Goal: Transaction & Acquisition: Purchase product/service

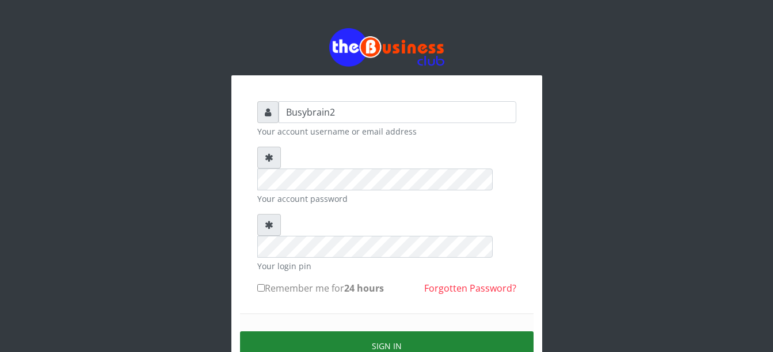
click at [338, 332] on button "Sign in" at bounding box center [387, 346] width 294 height 29
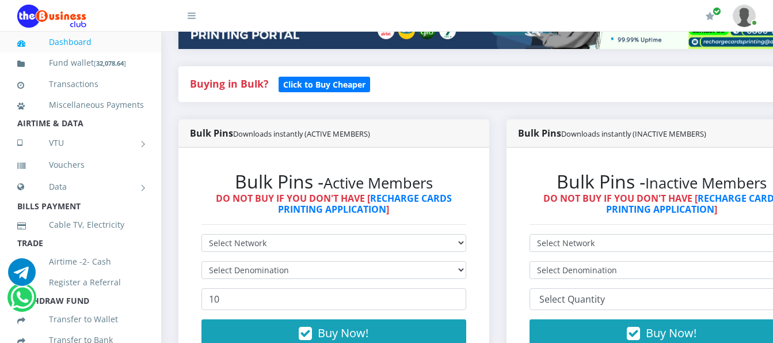
scroll to position [288, 0]
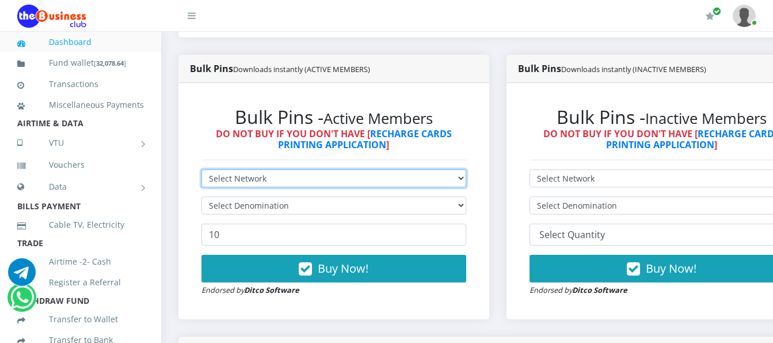
click at [240, 173] on select "Select Network MTN Globacom 9Mobile Airtel" at bounding box center [334, 178] width 265 height 18
select select "MTN"
click at [202, 169] on select "Select Network MTN Globacom 9Mobile Airtel" at bounding box center [334, 178] width 265 height 18
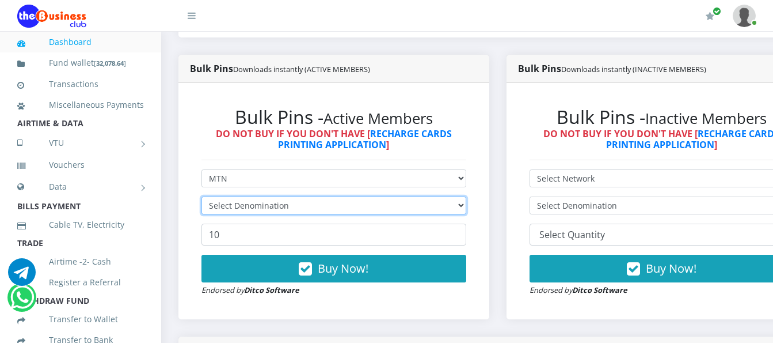
click at [241, 196] on select "Select Denomination" at bounding box center [334, 205] width 265 height 18
click at [241, 197] on select "Select Denomination MTN NGN100 - ₦96.99 MTN NGN200 - ₦193.98 MTN NGN400 - ₦387.…" at bounding box center [334, 205] width 265 height 18
select select "96.99-100"
click at [202, 196] on select "Select Denomination MTN NGN100 - ₦96.99 MTN NGN200 - ₦193.98 MTN NGN400 - ₦387.…" at bounding box center [334, 205] width 265 height 18
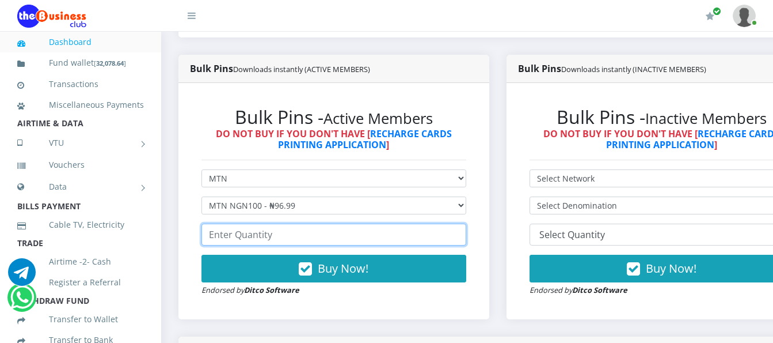
click at [244, 223] on input "number" at bounding box center [334, 234] width 265 height 22
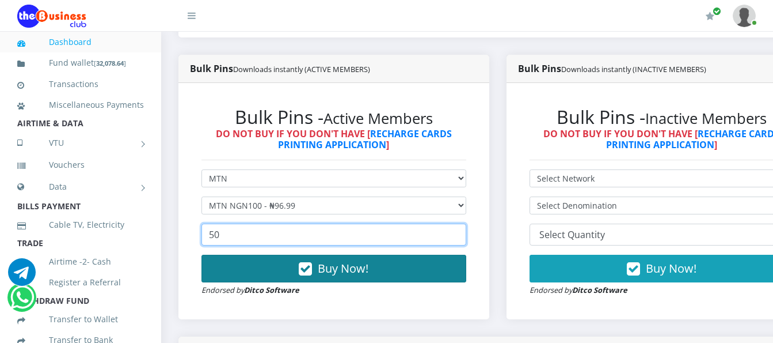
type input "50"
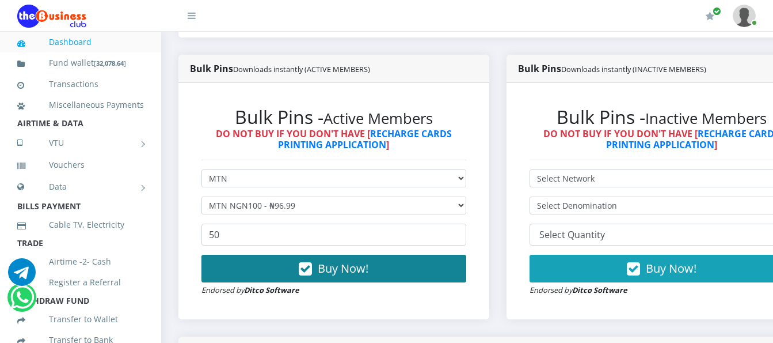
click at [331, 260] on span "Buy Now!" at bounding box center [343, 268] width 51 height 16
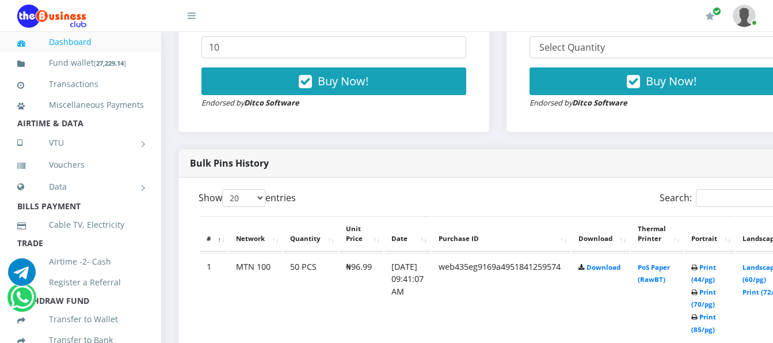
scroll to position [576, 0]
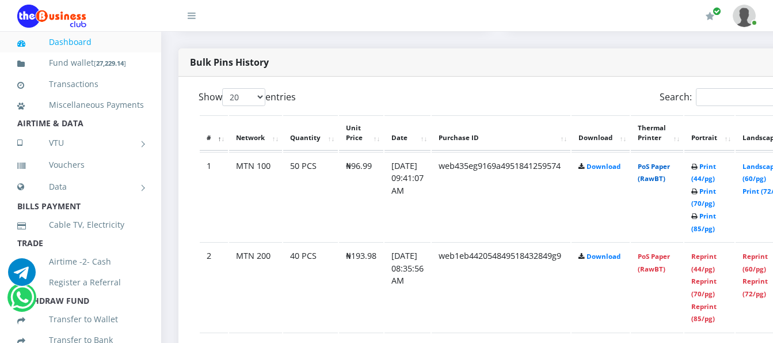
click at [659, 162] on link "PoS Paper (RawBT)" at bounding box center [654, 172] width 32 height 21
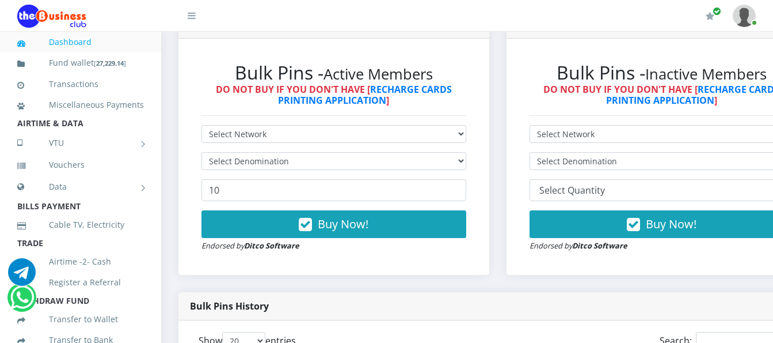
scroll to position [346, 0]
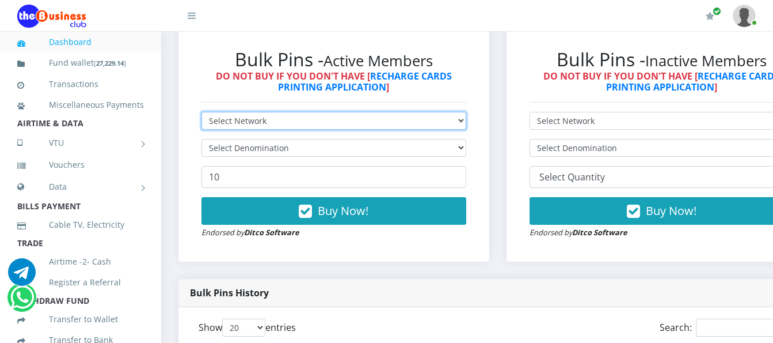
click at [406, 112] on select "Select Network MTN Globacom 9Mobile Airtel" at bounding box center [334, 121] width 265 height 18
select select "Airtel"
click at [202, 112] on select "Select Network MTN Globacom 9Mobile Airtel" at bounding box center [334, 121] width 265 height 18
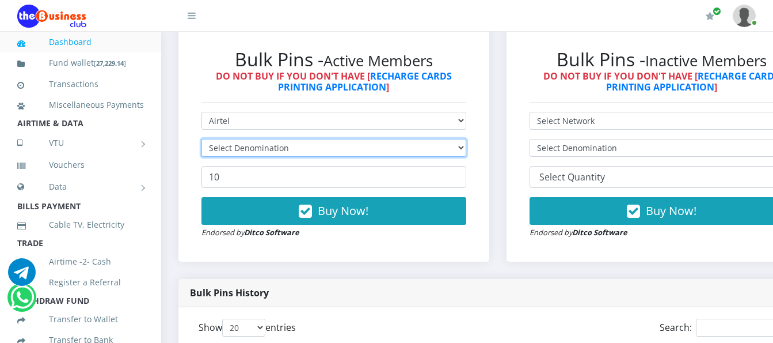
click at [426, 139] on select "Select Denomination" at bounding box center [334, 148] width 265 height 18
click at [435, 139] on select "Select Denomination" at bounding box center [334, 148] width 265 height 18
click at [436, 139] on select "Select Denomination" at bounding box center [334, 148] width 265 height 18
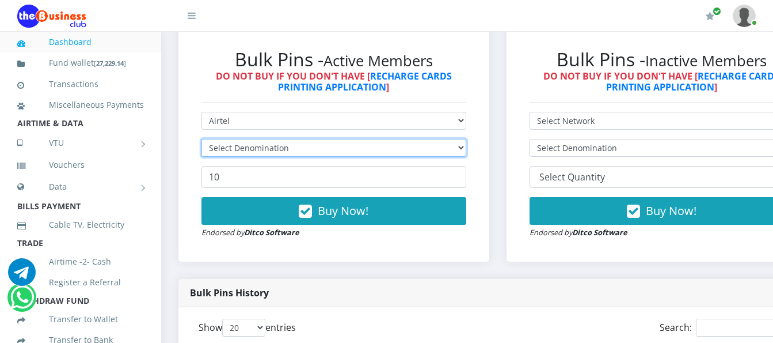
click at [436, 139] on select "Select Denomination" at bounding box center [334, 148] width 265 height 18
select select "192.76-200"
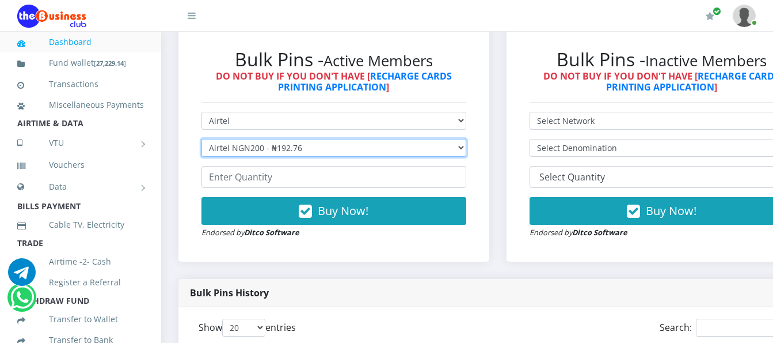
click at [202, 139] on select "Select Denomination Airtel NGN100 - ₦96.38 Airtel NGN200 - ₦192.76 Airtel NGN50…" at bounding box center [334, 148] width 265 height 18
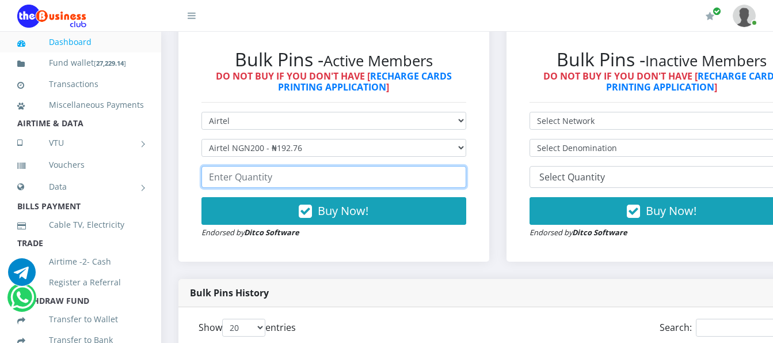
click at [427, 166] on input "number" at bounding box center [334, 177] width 265 height 22
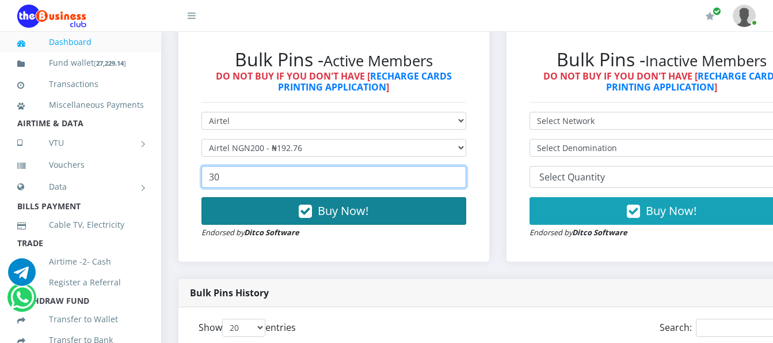
type input "30"
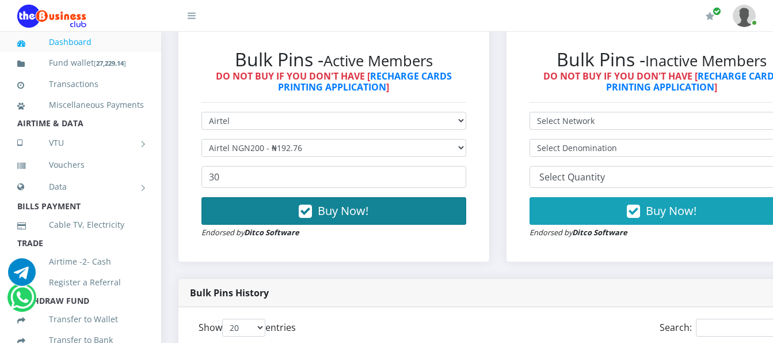
click at [416, 202] on button "Buy Now!" at bounding box center [334, 211] width 265 height 28
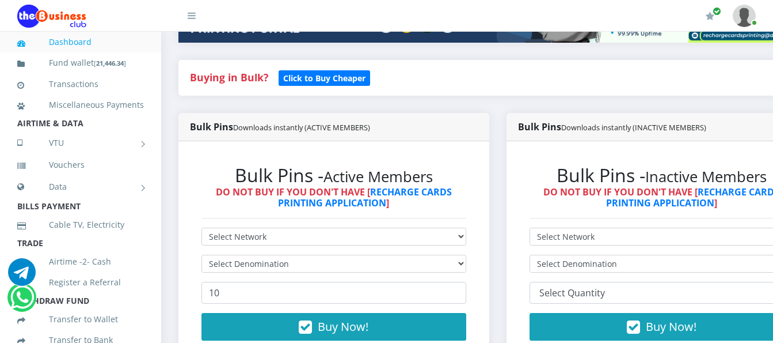
scroll to position [230, 0]
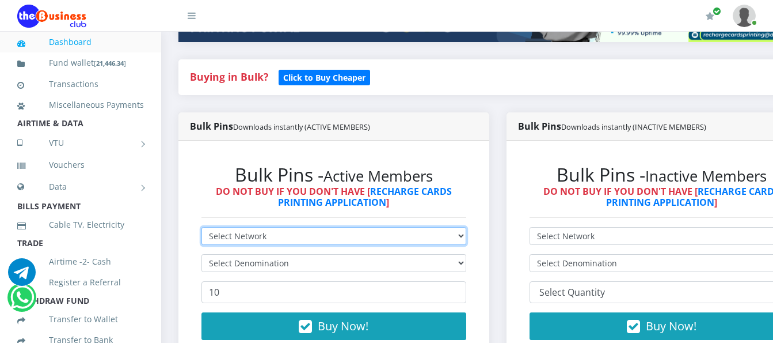
click at [361, 227] on select "Select Network MTN Globacom 9Mobile Airtel" at bounding box center [334, 236] width 265 height 18
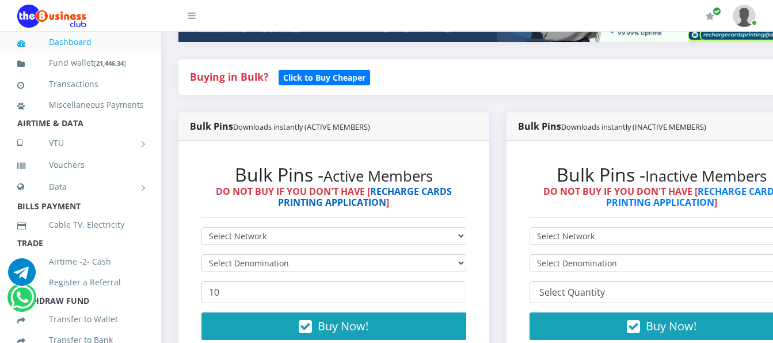
click at [353, 194] on link "RECHARGE CARDS PRINTING APPLICATION" at bounding box center [365, 197] width 174 height 24
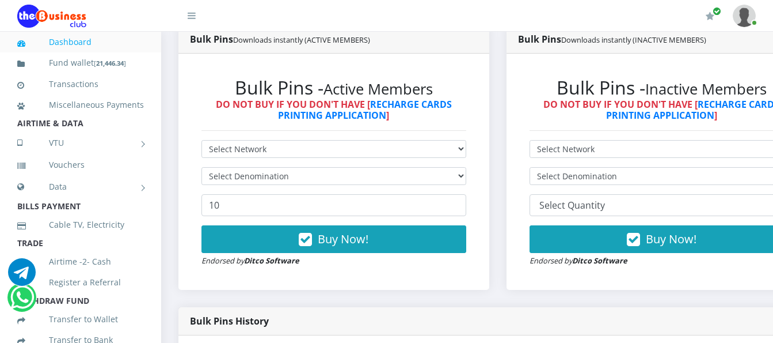
scroll to position [346, 0]
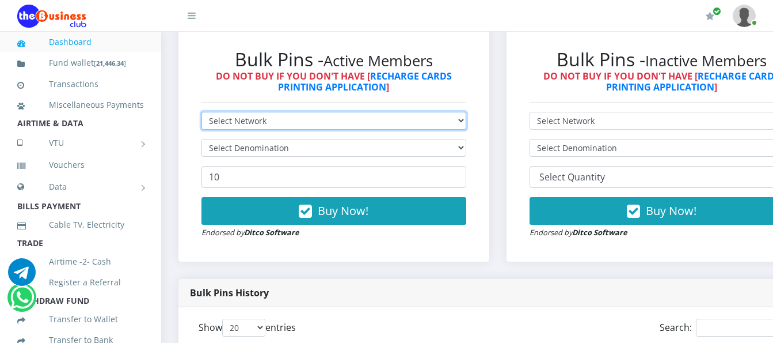
click at [441, 112] on select "Select Network MTN Globacom 9Mobile Airtel" at bounding box center [334, 121] width 265 height 18
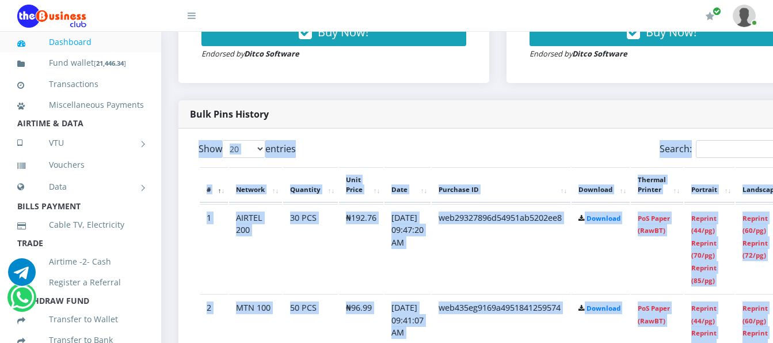
scroll to position [367, 0]
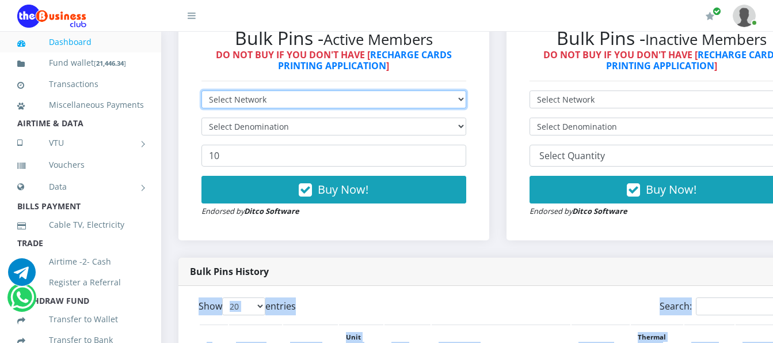
click at [407, 97] on select "Select Network MTN Globacom 9Mobile Airtel" at bounding box center [334, 99] width 265 height 18
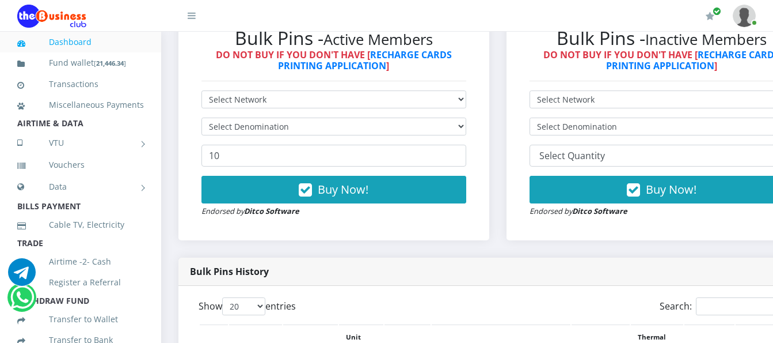
click at [498, 231] on div "Bulk Pins Downloads instantly (ACTIVE MEMBERS) Bulk Pins - Active Members DO NO…" at bounding box center [334, 117] width 328 height 282
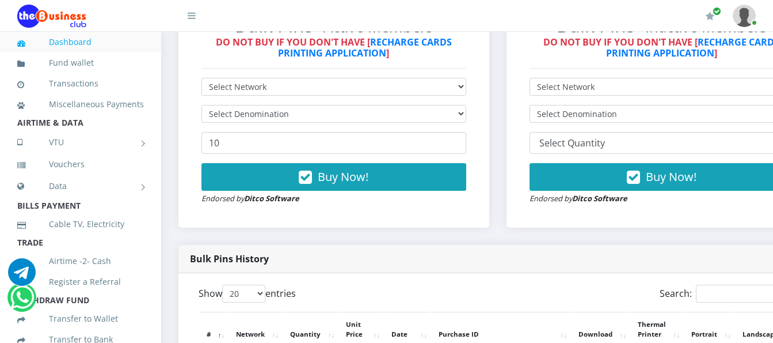
click at [360, 78] on div "Bulk Pins - Active Members DO NOT BUY IF YOU DON'T HAVE [ RECHARGE CARDS PRINTI…" at bounding box center [334, 109] width 288 height 213
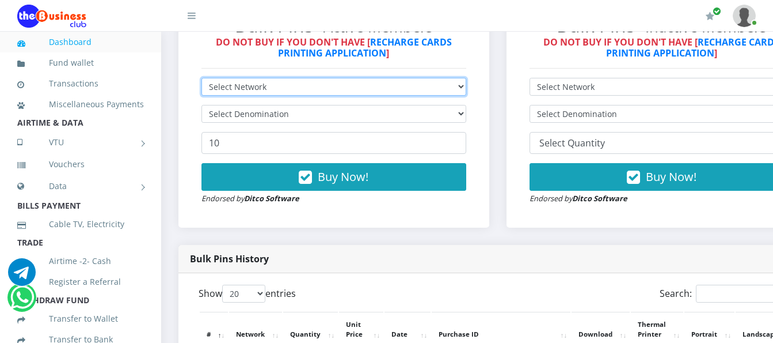
click at [363, 91] on select "Select Network MTN Globacom 9Mobile Airtel" at bounding box center [334, 87] width 265 height 18
select select "MTN"
click at [202, 80] on select "Select Network MTN Globacom 9Mobile Airtel" at bounding box center [334, 87] width 265 height 18
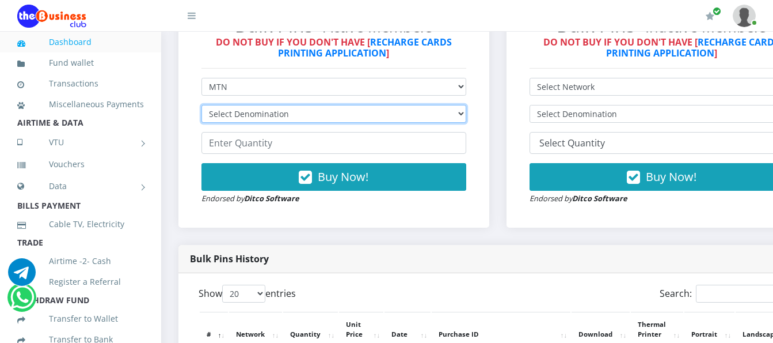
click at [383, 112] on select "Select Denomination MTN NGN100 - ₦96.99 MTN NGN200 - ₦193.98 MTN NGN400 - ₦387.…" at bounding box center [334, 114] width 265 height 18
select select "193.98-200"
click at [202, 107] on select "Select Denomination MTN NGN100 - ₦96.99 MTN NGN200 - ₦193.98 MTN NGN400 - ₦387.…" at bounding box center [334, 114] width 265 height 18
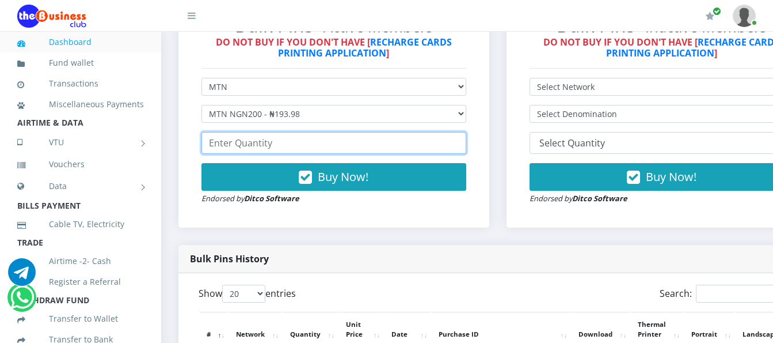
click at [382, 143] on input "number" at bounding box center [334, 143] width 265 height 22
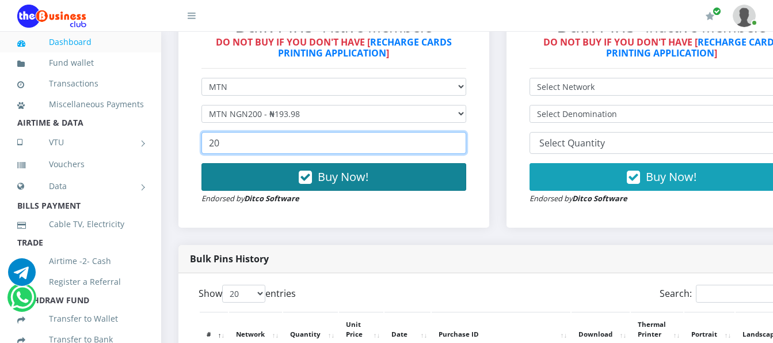
type input "20"
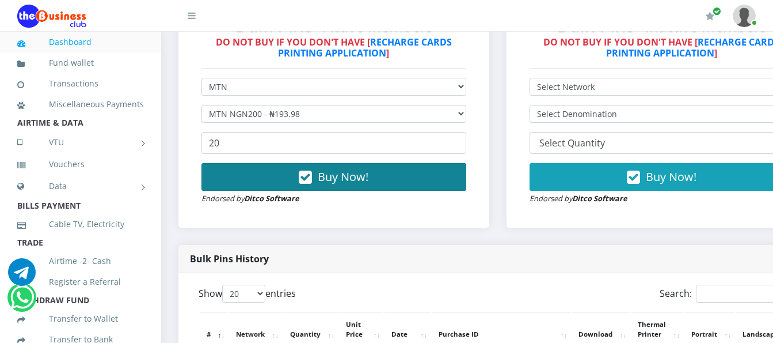
click at [342, 183] on span "Buy Now!" at bounding box center [343, 177] width 51 height 16
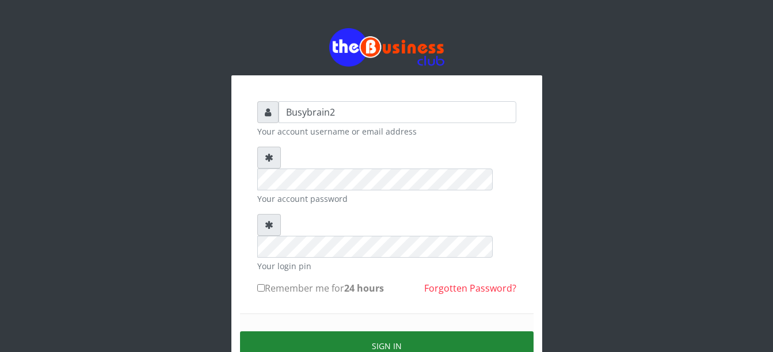
click at [419, 332] on button "Sign in" at bounding box center [387, 346] width 294 height 29
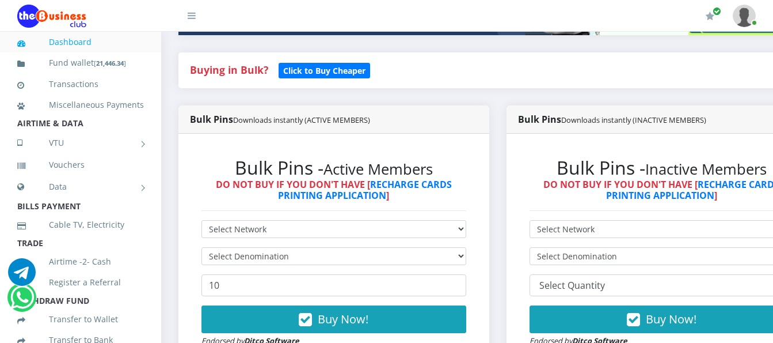
scroll to position [288, 0]
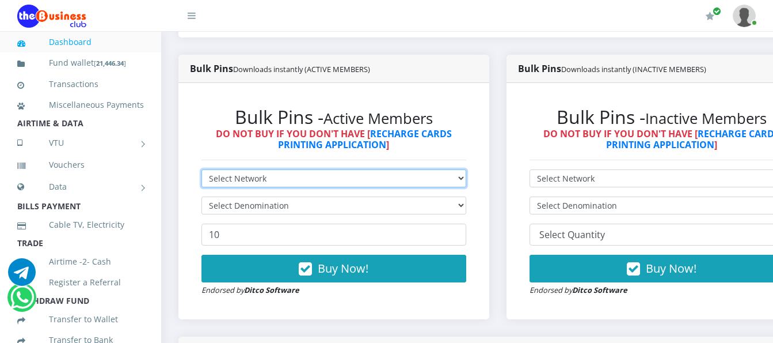
click at [342, 169] on select "Select Network MTN Globacom 9Mobile Airtel" at bounding box center [334, 178] width 265 height 18
select select "MTN"
click at [202, 169] on select "Select Network MTN Globacom 9Mobile Airtel" at bounding box center [334, 178] width 265 height 18
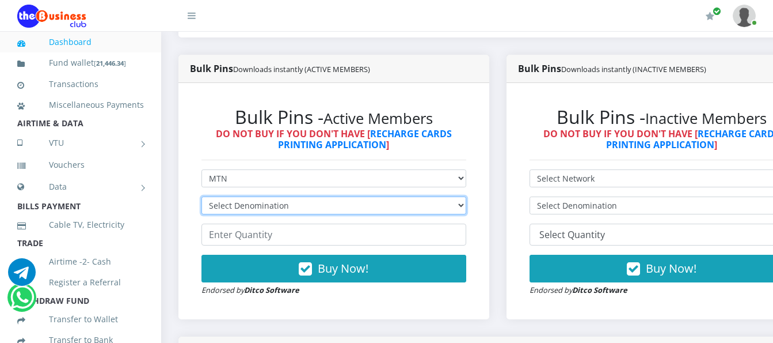
click at [331, 196] on select "Select Denomination MTN NGN100 - ₦96.99 MTN NGN200 - ₦193.98 MTN NGN400 - ₦387.…" at bounding box center [334, 205] width 265 height 18
select select "193.98-200"
click at [202, 196] on select "Select Denomination MTN NGN100 - ₦96.99 MTN NGN200 - ₦193.98 MTN NGN400 - ₦387.…" at bounding box center [334, 205] width 265 height 18
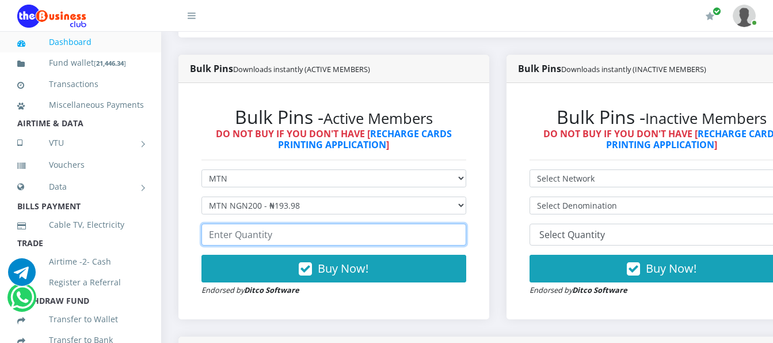
click at [314, 225] on input "number" at bounding box center [334, 234] width 265 height 22
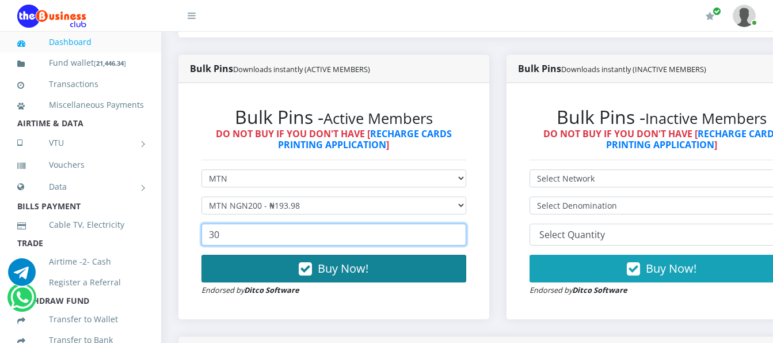
type input "30"
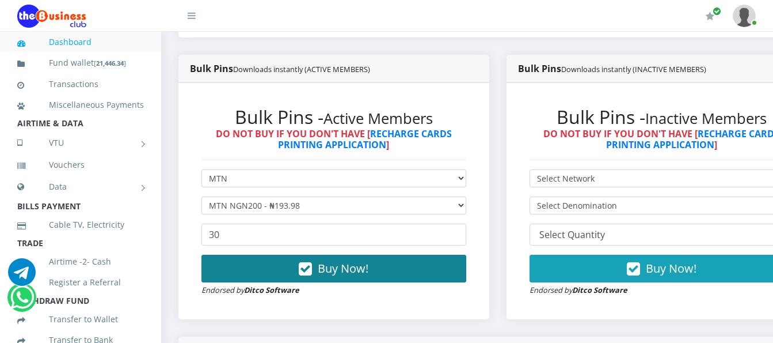
click at [354, 260] on span "Buy Now!" at bounding box center [343, 268] width 51 height 16
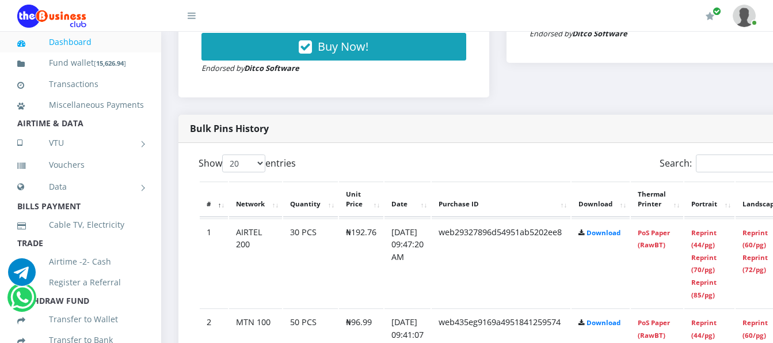
scroll to position [576, 0]
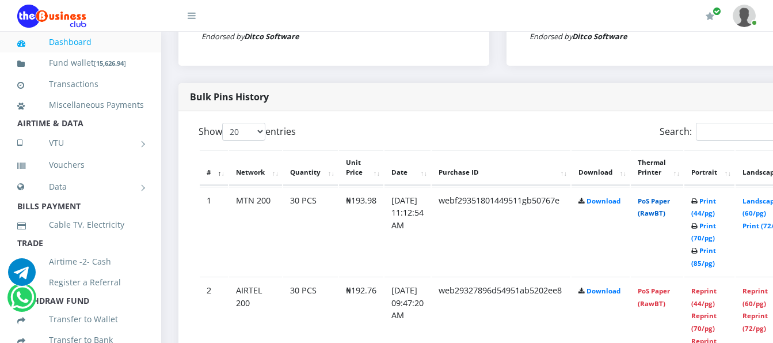
click at [665, 196] on link "PoS Paper (RawBT)" at bounding box center [654, 206] width 32 height 21
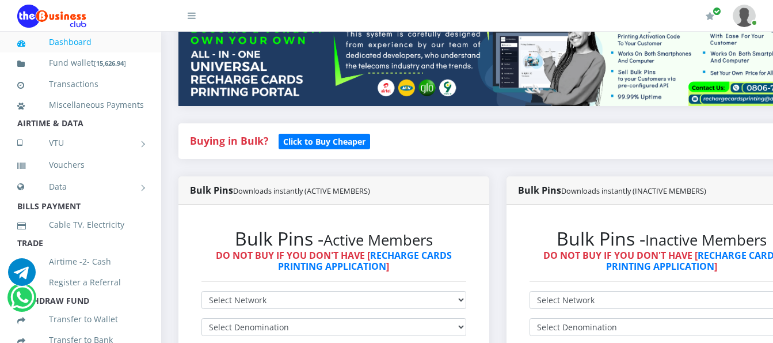
scroll to position [173, 0]
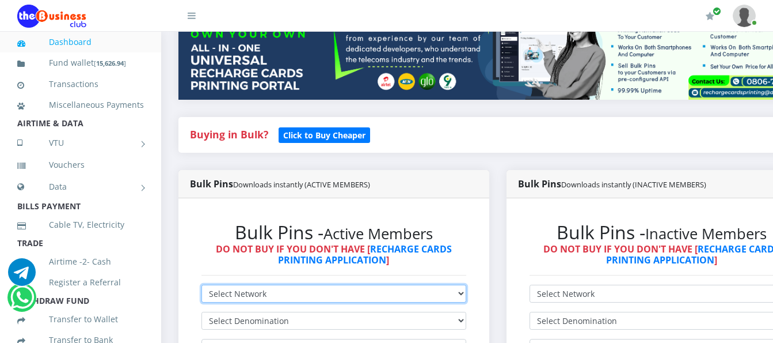
click at [349, 284] on select "Select Network MTN Globacom 9Mobile Airtel" at bounding box center [334, 293] width 265 height 18
select select "MTN"
click at [202, 284] on select "Select Network MTN Globacom 9Mobile Airtel" at bounding box center [334, 293] width 265 height 18
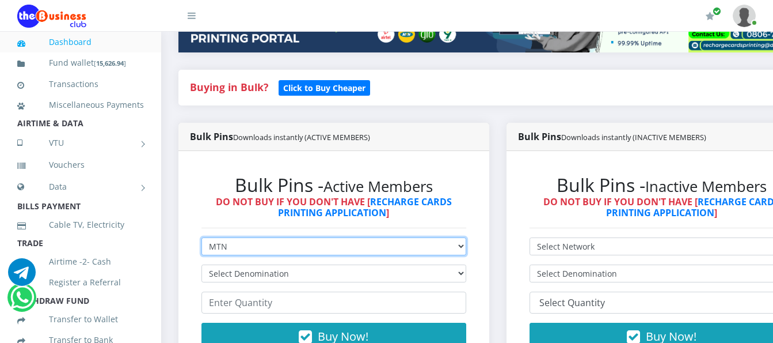
scroll to position [288, 0]
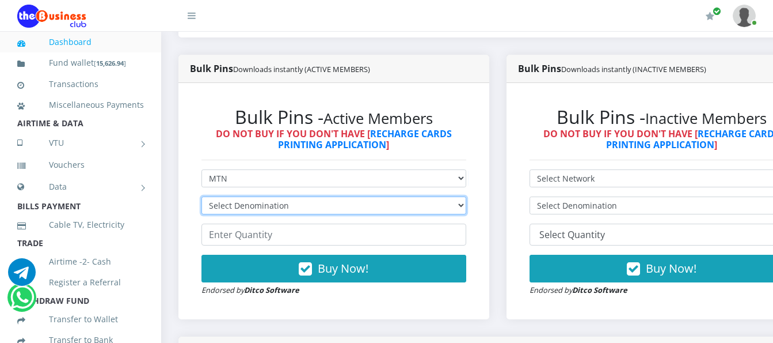
click at [379, 196] on select "Select Denomination MTN NGN100 - ₦96.99 MTN NGN200 - ₦193.98 MTN NGN400 - ₦387.…" at bounding box center [334, 205] width 265 height 18
select select "484.95-500"
click at [202, 196] on select "Select Denomination MTN NGN100 - ₦96.99 MTN NGN200 - ₦193.98 MTN NGN400 - ₦387.…" at bounding box center [334, 205] width 265 height 18
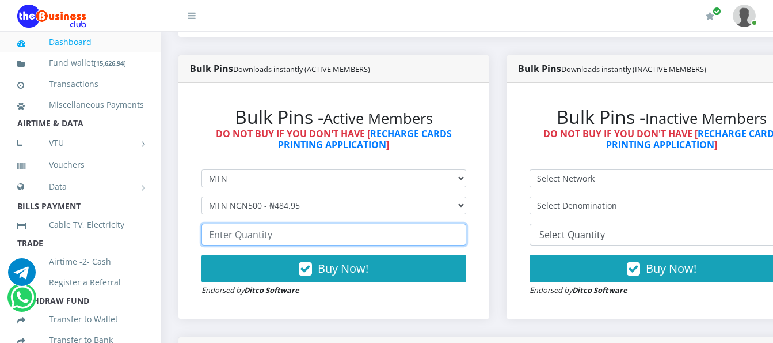
click at [375, 228] on input "number" at bounding box center [334, 234] width 265 height 22
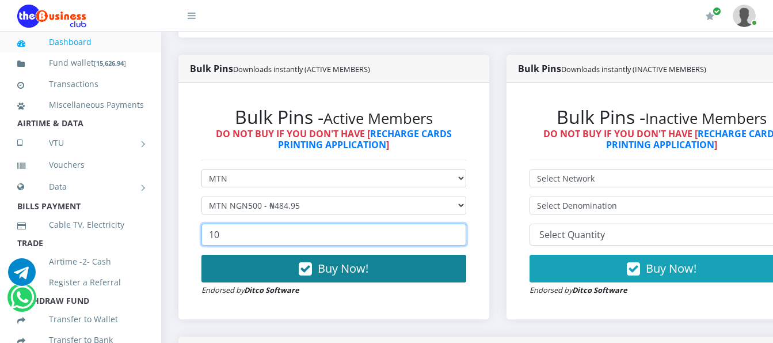
type input "10"
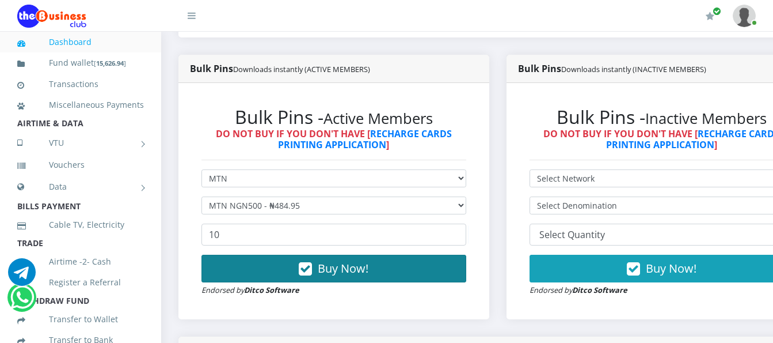
click at [389, 265] on button "Buy Now!" at bounding box center [334, 269] width 265 height 28
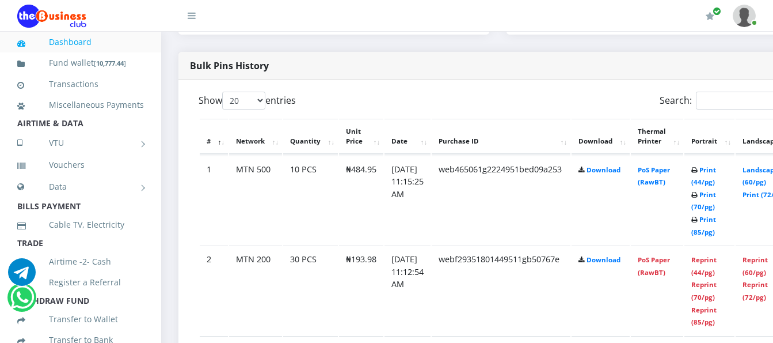
scroll to position [576, 0]
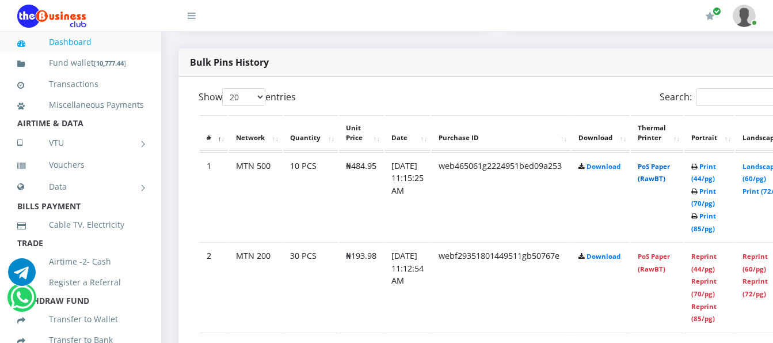
click at [666, 162] on link "PoS Paper (RawBT)" at bounding box center [654, 172] width 32 height 21
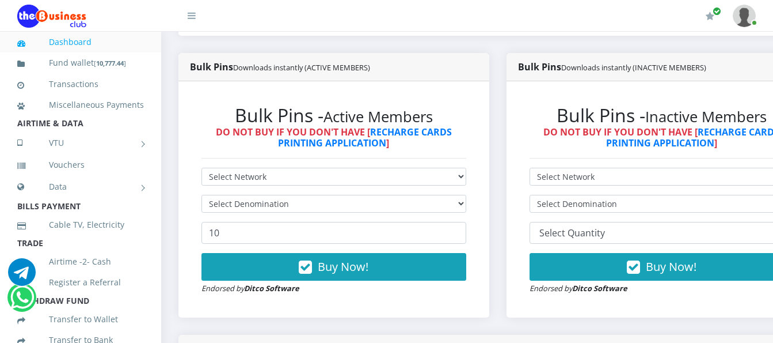
scroll to position [288, 0]
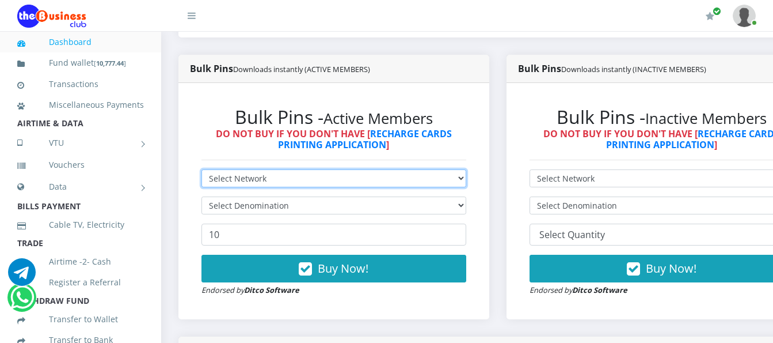
click at [417, 169] on select "Select Network MTN Globacom 9Mobile Airtel" at bounding box center [334, 178] width 265 height 18
click at [252, 169] on select "Select Network MTN Globacom 9Mobile Airtel" at bounding box center [334, 178] width 265 height 18
click at [305, 169] on select "Select Network MTN Globacom 9Mobile Airtel" at bounding box center [334, 178] width 265 height 18
select select "Airtel"
click at [202, 169] on select "Select Network MTN Globacom 9Mobile Airtel" at bounding box center [334, 178] width 265 height 18
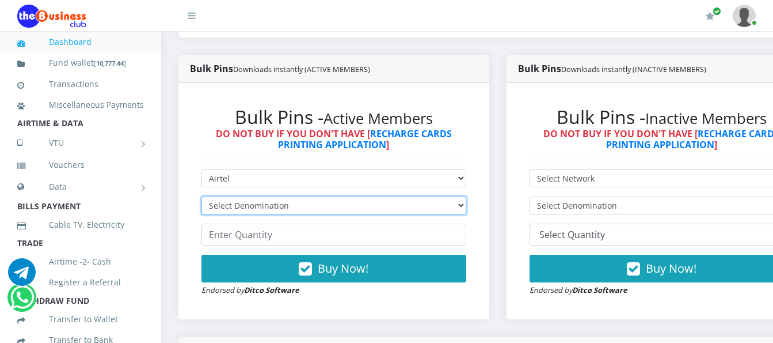
click at [322, 196] on select "Select Denomination Airtel NGN100 - ₦96.38 Airtel NGN200 - ₦192.76 Airtel NGN50…" at bounding box center [334, 205] width 265 height 18
select select "481.9-500"
click at [202, 196] on select "Select Denomination Airtel NGN100 - ₦96.38 Airtel NGN200 - ₦192.76 Airtel NGN50…" at bounding box center [334, 205] width 265 height 18
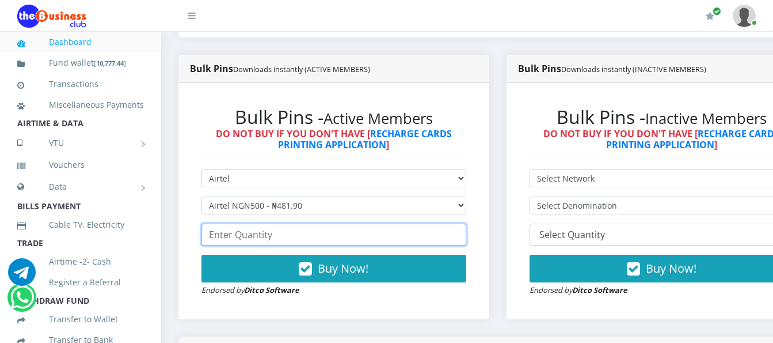
click at [327, 223] on input "number" at bounding box center [334, 234] width 265 height 22
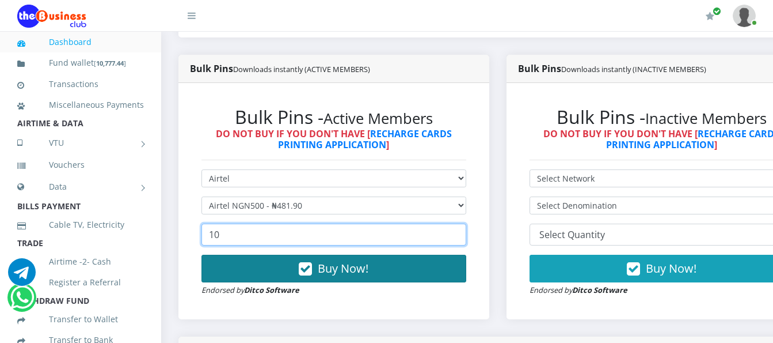
type input "10"
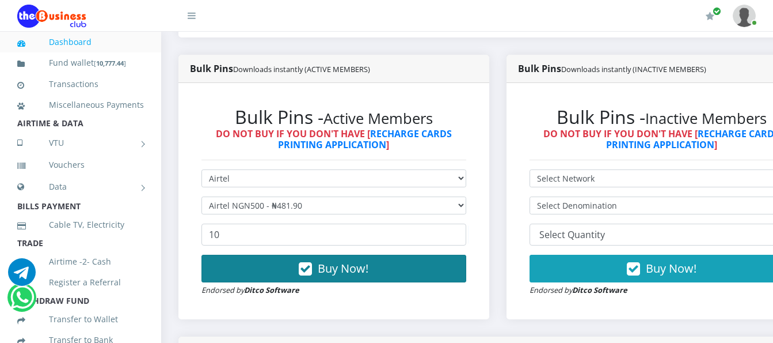
click at [322, 261] on button "Buy Now!" at bounding box center [334, 269] width 265 height 28
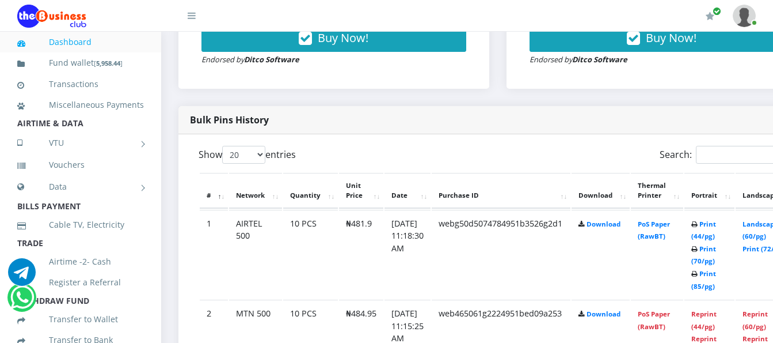
scroll to position [576, 0]
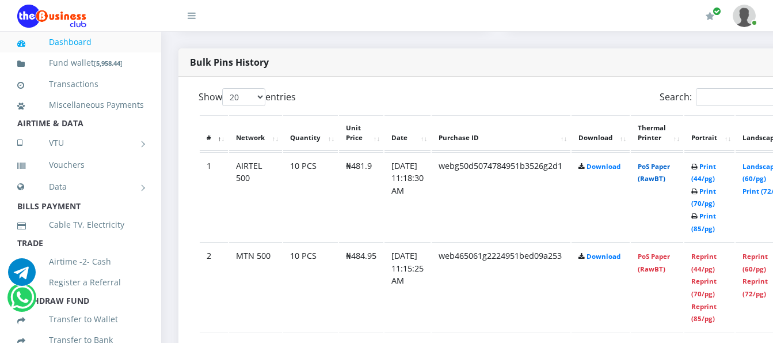
click at [670, 162] on link "PoS Paper (RawBT)" at bounding box center [654, 172] width 32 height 21
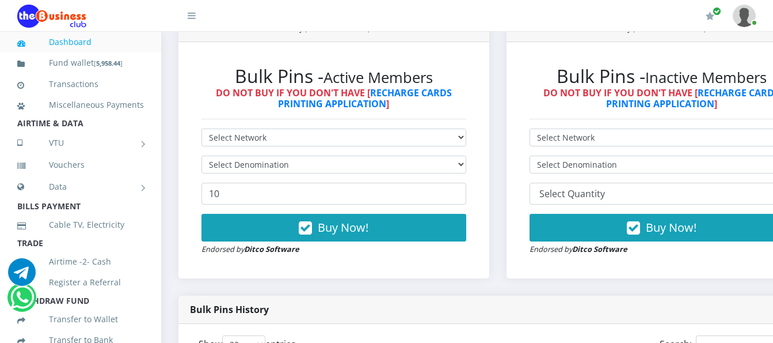
scroll to position [288, 0]
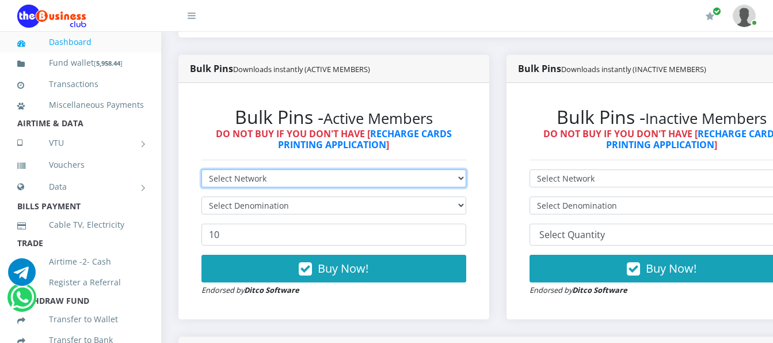
click at [446, 169] on select "Select Network MTN Globacom 9Mobile Airtel" at bounding box center [334, 178] width 265 height 18
select select "Glo"
click at [202, 169] on select "Select Network MTN Globacom 9Mobile Airtel" at bounding box center [334, 178] width 265 height 18
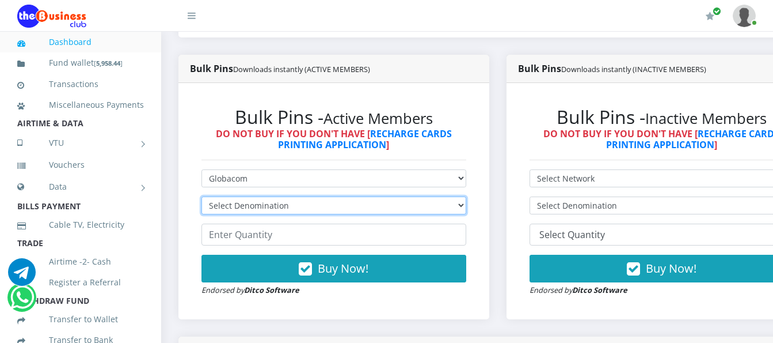
click at [445, 196] on select "Select Denomination Glo NGN100 - ₦96.55 Glo NGN200 - ₦193.10 Glo NGN500 - ₦482.…" at bounding box center [334, 205] width 265 height 18
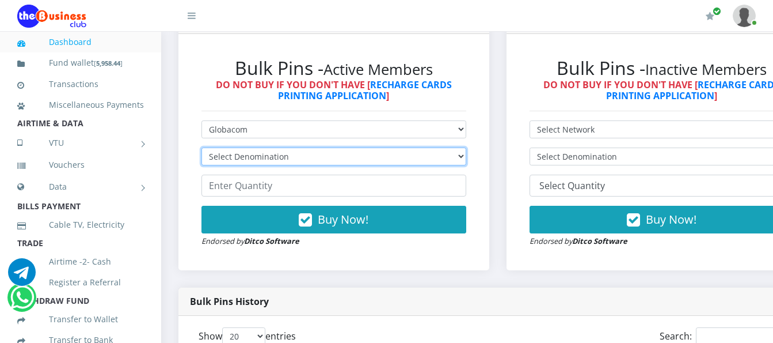
scroll to position [346, 0]
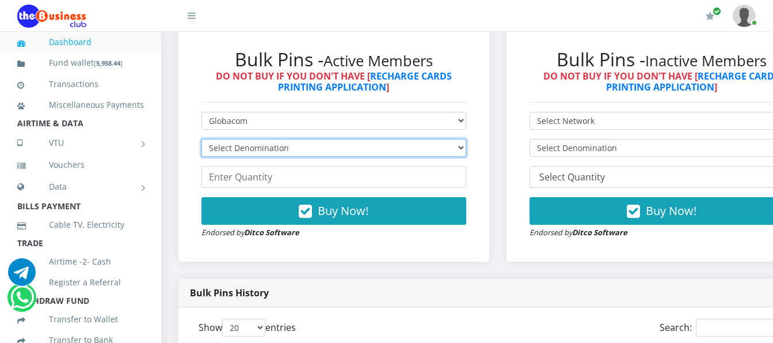
click at [461, 139] on select "Select Denomination Glo NGN100 - ₦96.55 Glo NGN200 - ₦193.10 Glo NGN500 - ₦482.…" at bounding box center [334, 148] width 265 height 18
select select "96.55-100"
click at [202, 139] on select "Select Denomination Glo NGN100 - ₦96.55 Glo NGN200 - ₦193.10 Glo NGN500 - ₦482.…" at bounding box center [334, 148] width 265 height 18
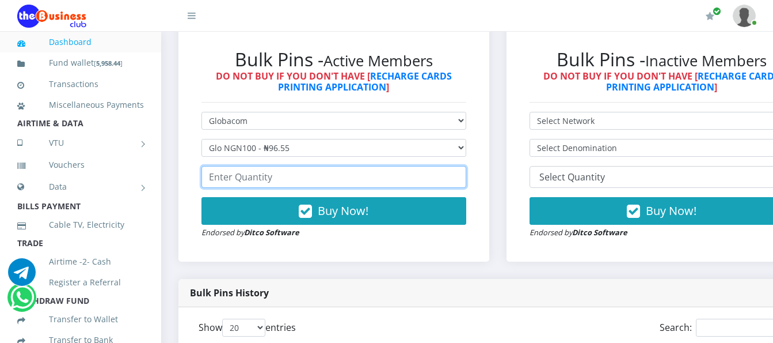
click at [452, 166] on input "number" at bounding box center [334, 177] width 265 height 22
type input "1"
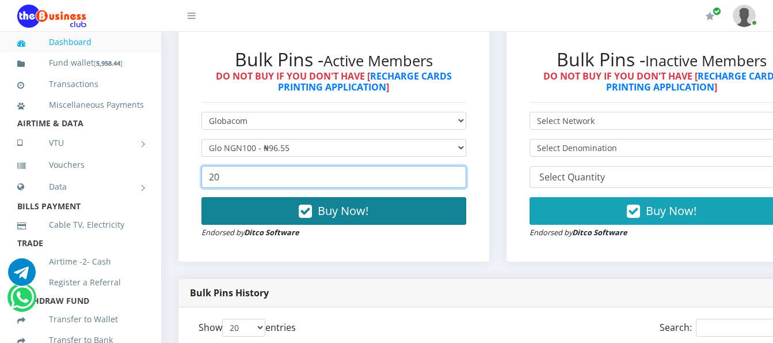
type input "20"
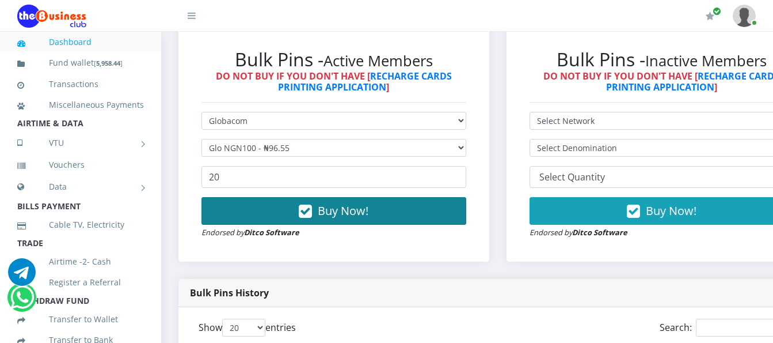
click at [434, 197] on button "Buy Now!" at bounding box center [334, 211] width 265 height 28
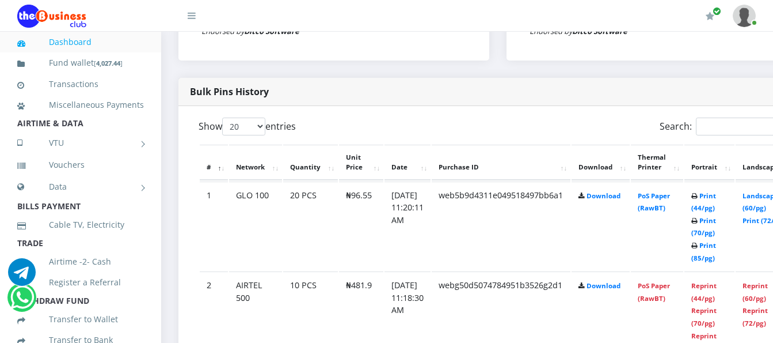
scroll to position [518, 0]
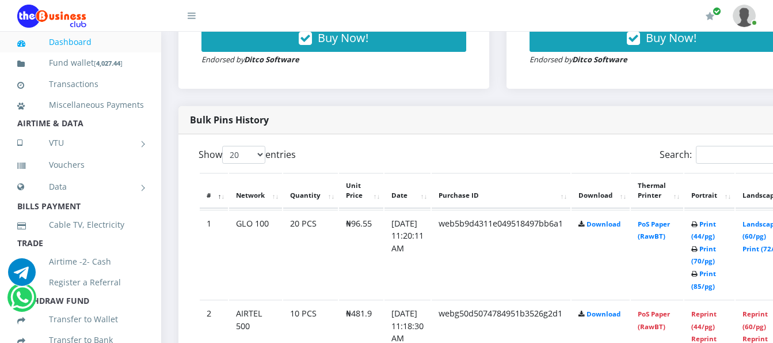
click at [662, 218] on td "PoS Paper (RawBT)" at bounding box center [657, 254] width 52 height 89
click at [667, 219] on link "PoS Paper (RawBT)" at bounding box center [654, 229] width 32 height 21
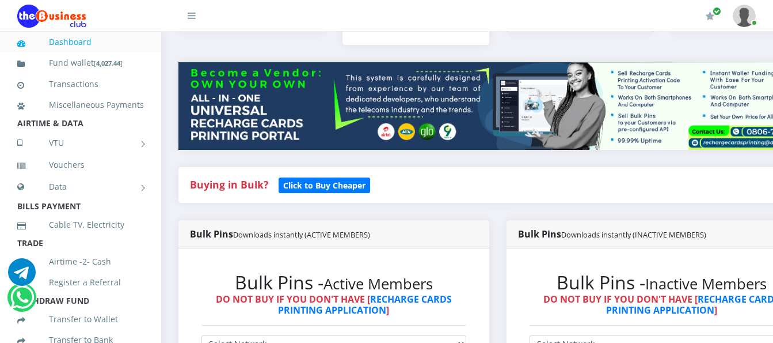
scroll to position [173, 0]
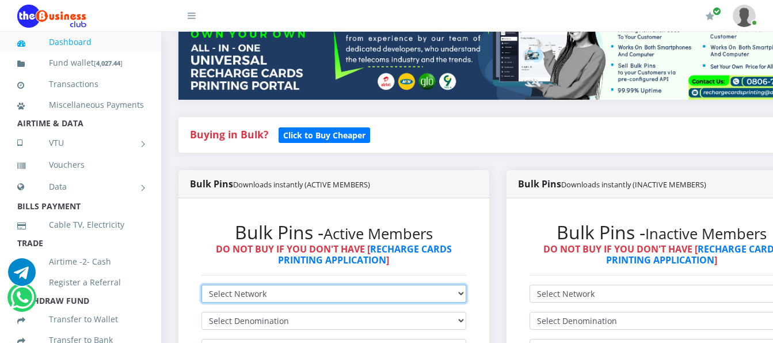
click at [336, 284] on select "Select Network MTN Globacom 9Mobile Airtel" at bounding box center [334, 293] width 265 height 18
select select "Glo"
click at [202, 284] on select "Select Network MTN Globacom 9Mobile Airtel" at bounding box center [334, 293] width 265 height 18
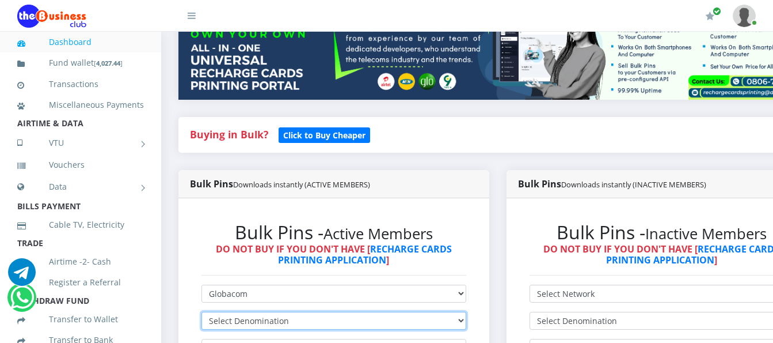
click at [338, 315] on select "Select Denomination Glo NGN100 - ₦96.55 Glo NGN200 - ₦193.10 Glo NGN500 - ₦482.…" at bounding box center [334, 321] width 265 height 18
select select "193.1-200"
click at [202, 312] on select "Select Denomination Glo NGN100 - ₦96.55 Glo NGN200 - ₦193.10 Glo NGN500 - ₦482.…" at bounding box center [334, 321] width 265 height 18
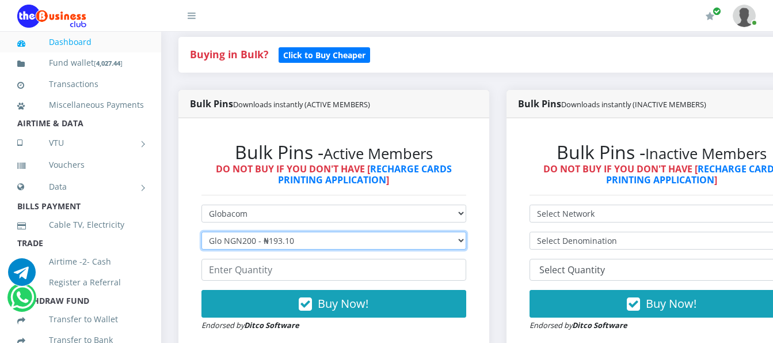
scroll to position [288, 0]
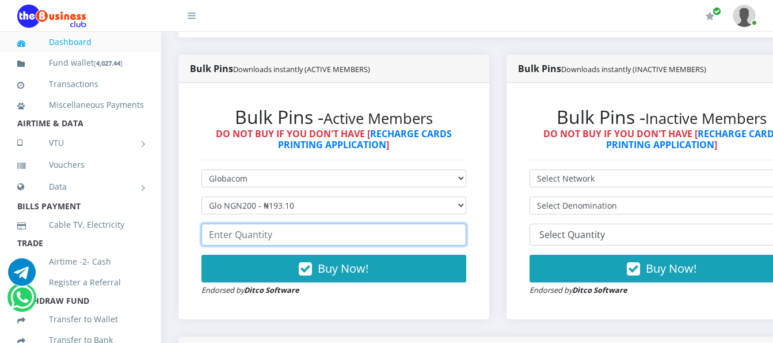
click at [391, 223] on input "number" at bounding box center [334, 234] width 265 height 22
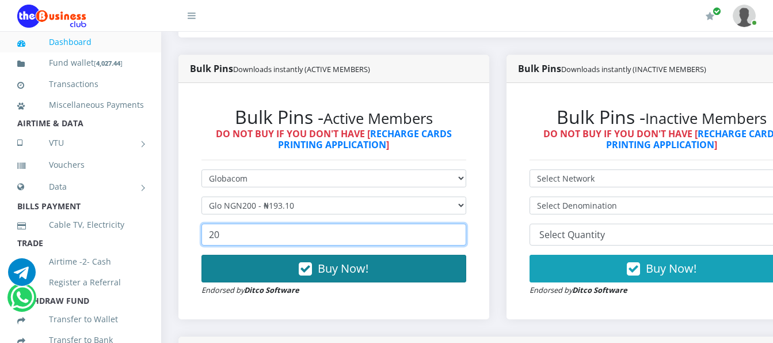
type input "20"
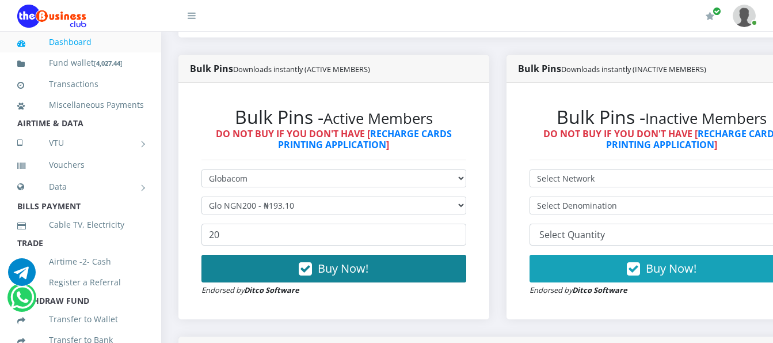
click at [394, 261] on button "Buy Now!" at bounding box center [334, 269] width 265 height 28
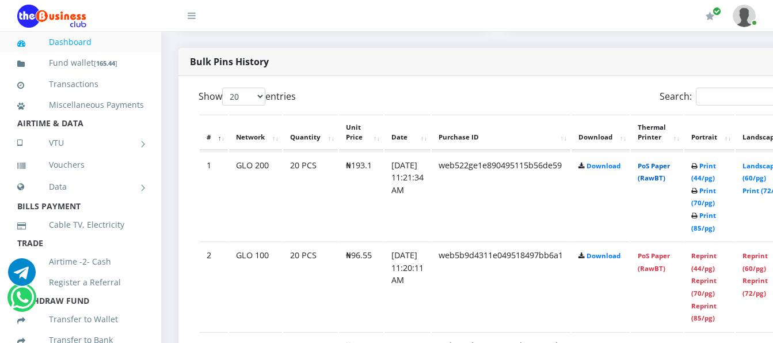
click at [667, 161] on link "PoS Paper (RawBT)" at bounding box center [654, 171] width 32 height 21
